Goal: Use online tool/utility: Utilize a website feature to perform a specific function

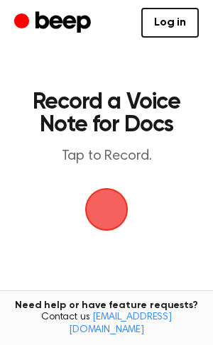
click at [97, 202] on span "button" at bounding box center [106, 209] width 75 height 75
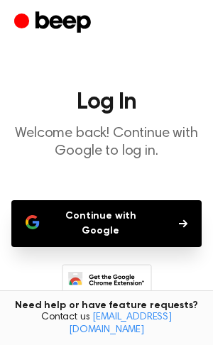
click at [114, 230] on button "Continue with Google" at bounding box center [106, 223] width 190 height 47
click at [113, 226] on button "Continue with Google" at bounding box center [106, 223] width 190 height 47
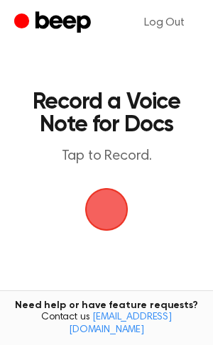
click at [108, 204] on span "button" at bounding box center [105, 208] width 77 height 77
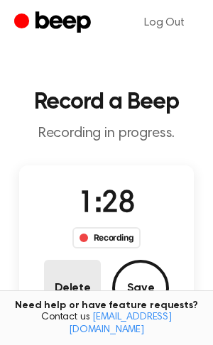
click at [74, 290] on button "Delete" at bounding box center [72, 288] width 57 height 57
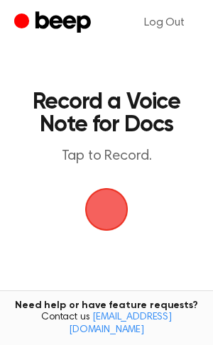
click at [128, 191] on span "button" at bounding box center [107, 209] width 64 height 64
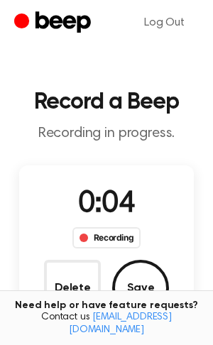
click at [128, 191] on span "0:04" at bounding box center [106, 205] width 57 height 30
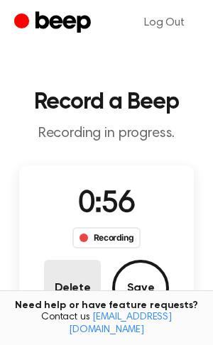
click at [63, 263] on button "Delete" at bounding box center [72, 288] width 57 height 57
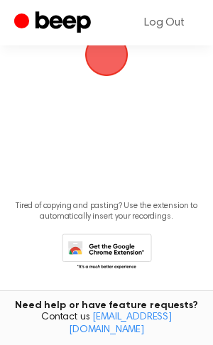
scroll to position [168, 0]
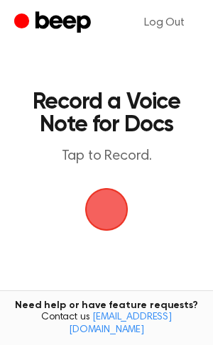
click at [106, 227] on span "button" at bounding box center [106, 209] width 43 height 43
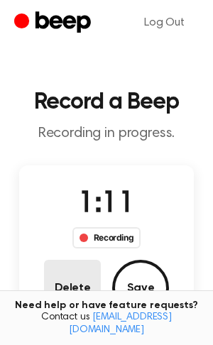
click at [80, 278] on button "Delete" at bounding box center [72, 288] width 57 height 57
